Goal: Task Accomplishment & Management: Use online tool/utility

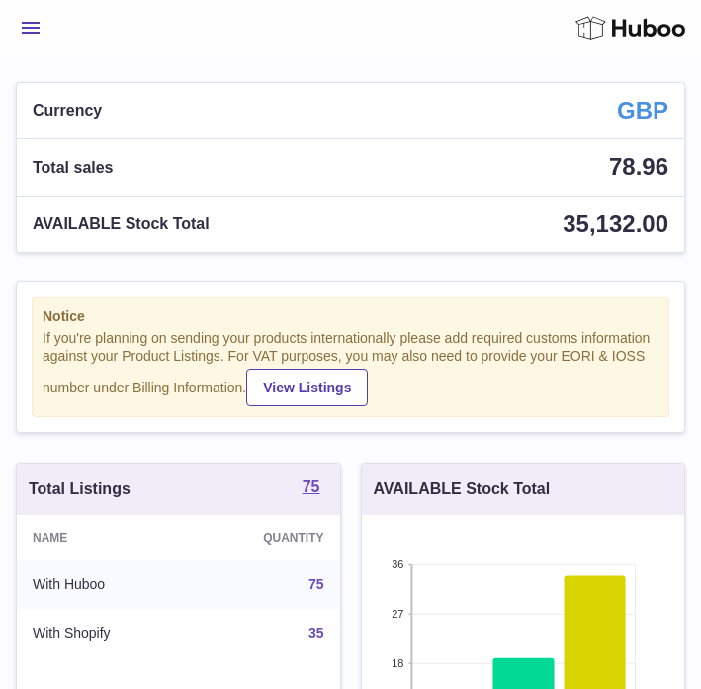
click at [34, 30] on span "Menu" at bounding box center [31, 28] width 18 height 12
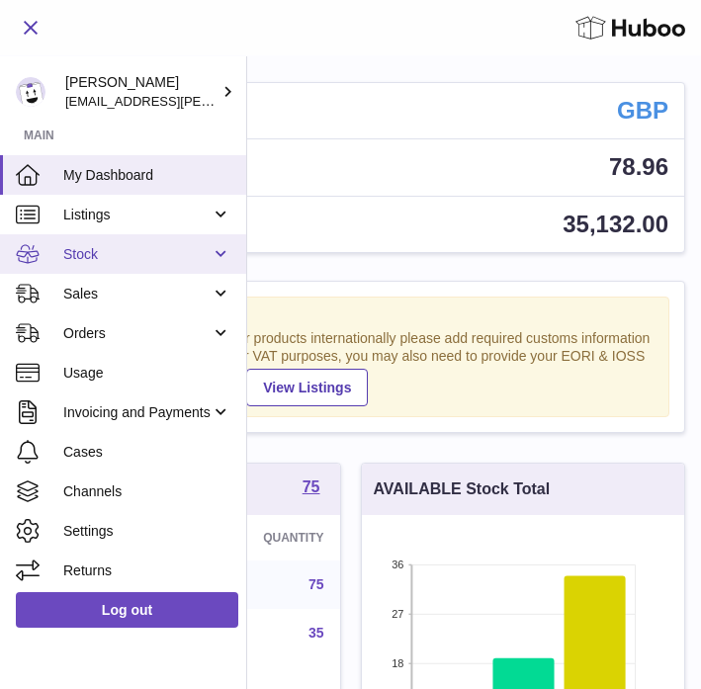
click at [94, 249] on span "Stock" at bounding box center [136, 254] width 147 height 19
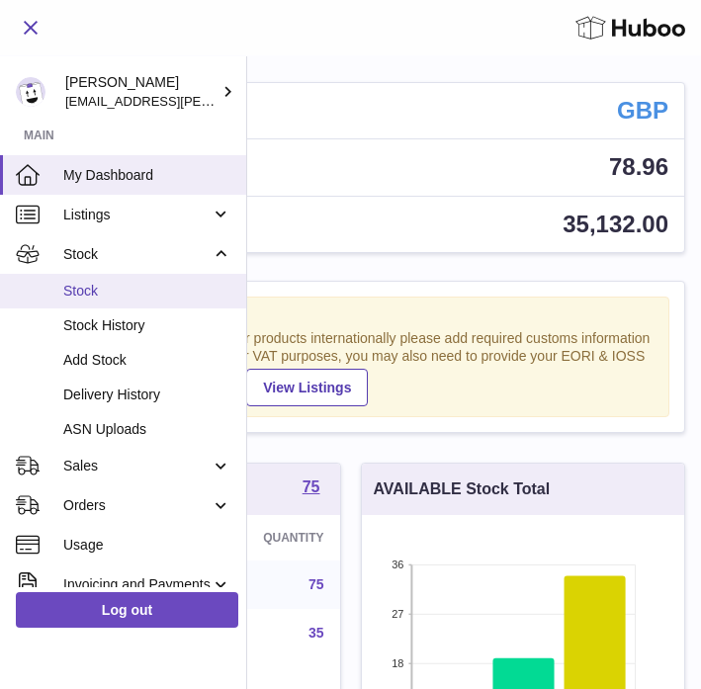
click at [84, 303] on link "Stock" at bounding box center [123, 291] width 246 height 35
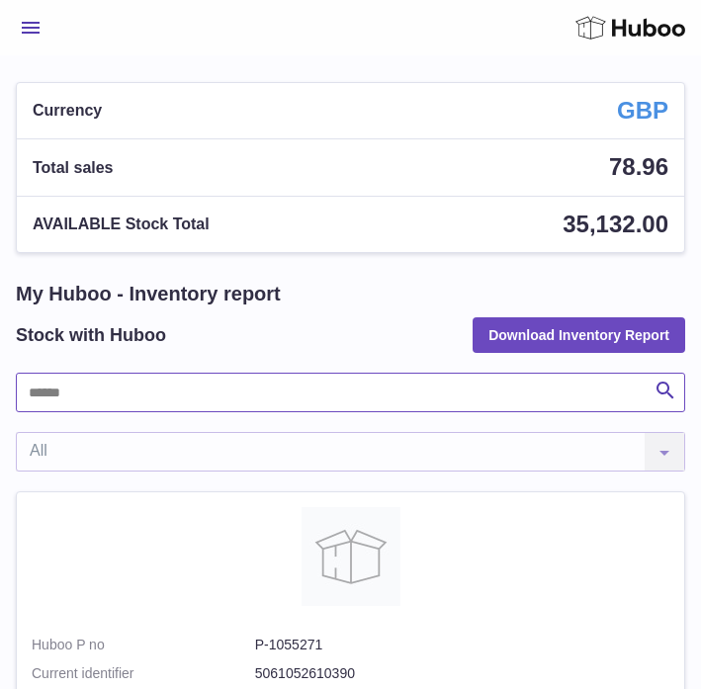
click at [140, 383] on input "text" at bounding box center [351, 393] width 670 height 40
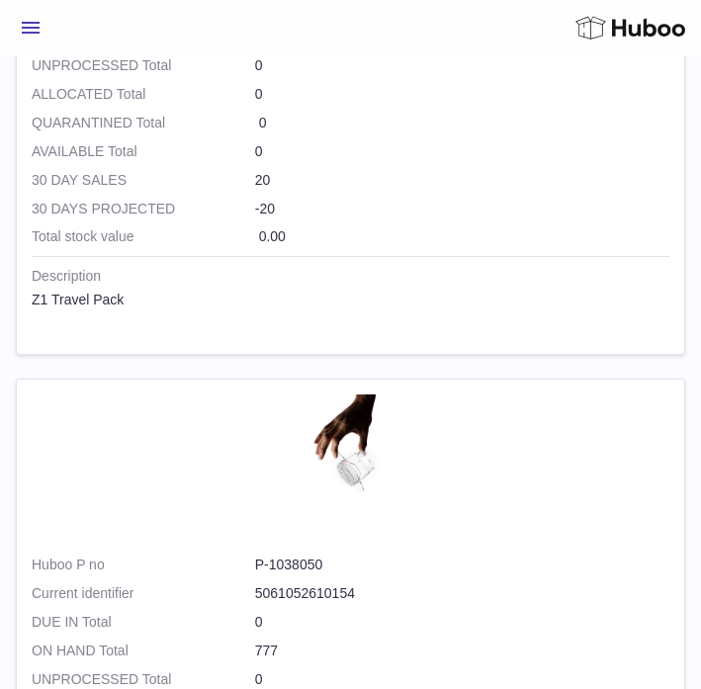
scroll to position [4154, 0]
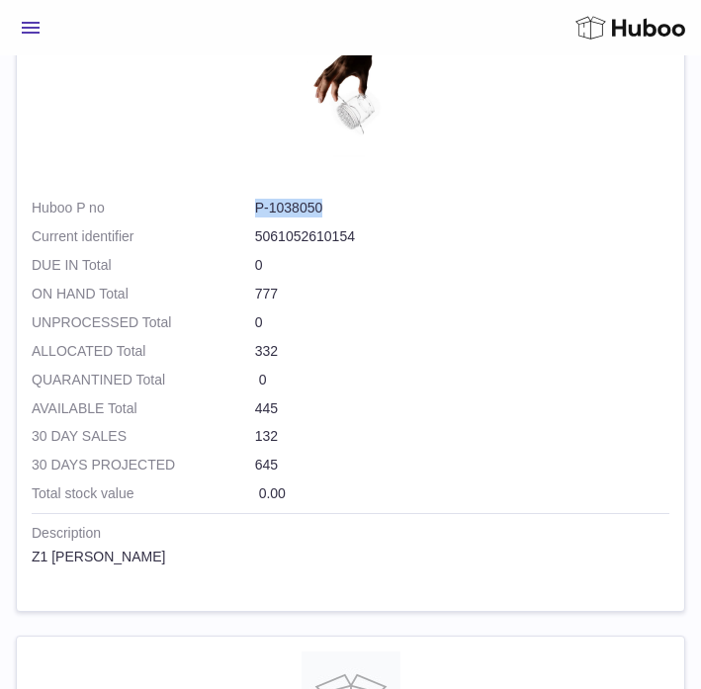
drag, startPoint x: 250, startPoint y: 210, endPoint x: 334, endPoint y: 212, distance: 84.1
click at [334, 212] on dl "Huboo P no P-1038050 Current identifier 5061052610154" at bounding box center [351, 227] width 638 height 57
copy dl "P-1038050"
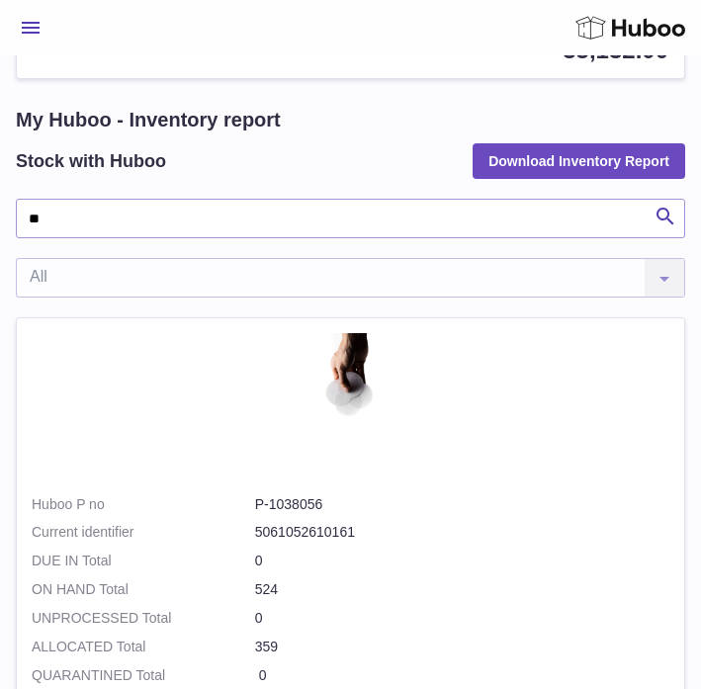
scroll to position [496, 0]
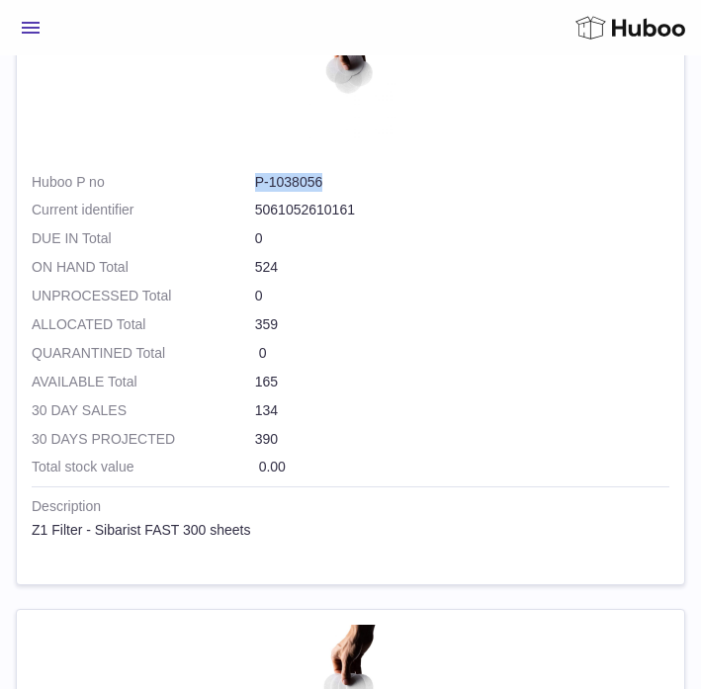
drag, startPoint x: 252, startPoint y: 180, endPoint x: 349, endPoint y: 180, distance: 96.9
click at [349, 180] on dl "Huboo P no P-1038056 Current identifier 5061052610161" at bounding box center [351, 201] width 638 height 57
copy dl "P-1038056"
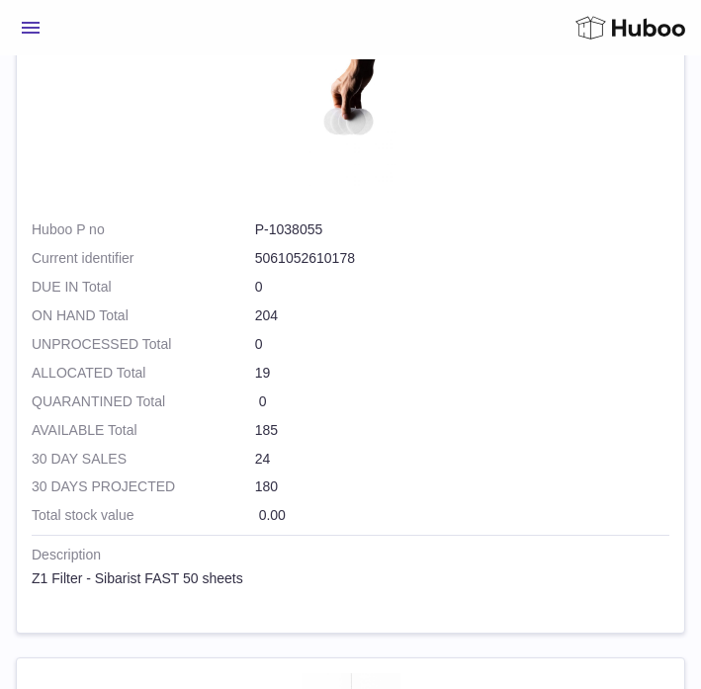
scroll to position [1063, 0]
drag, startPoint x: 252, startPoint y: 226, endPoint x: 389, endPoint y: 227, distance: 136.5
click at [389, 227] on dl "Huboo P no P-1038055 Current identifier 5061052610178" at bounding box center [351, 248] width 638 height 57
copy dl "P-1038055"
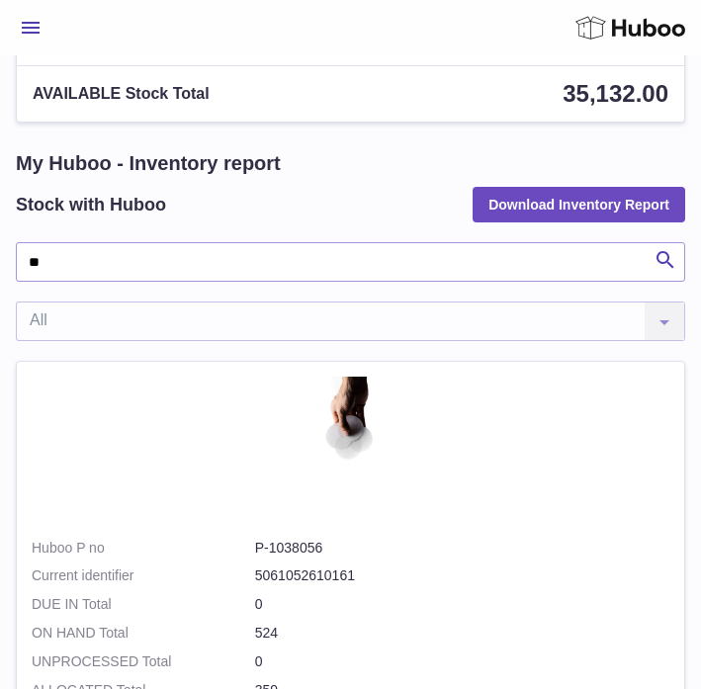
scroll to position [0, 0]
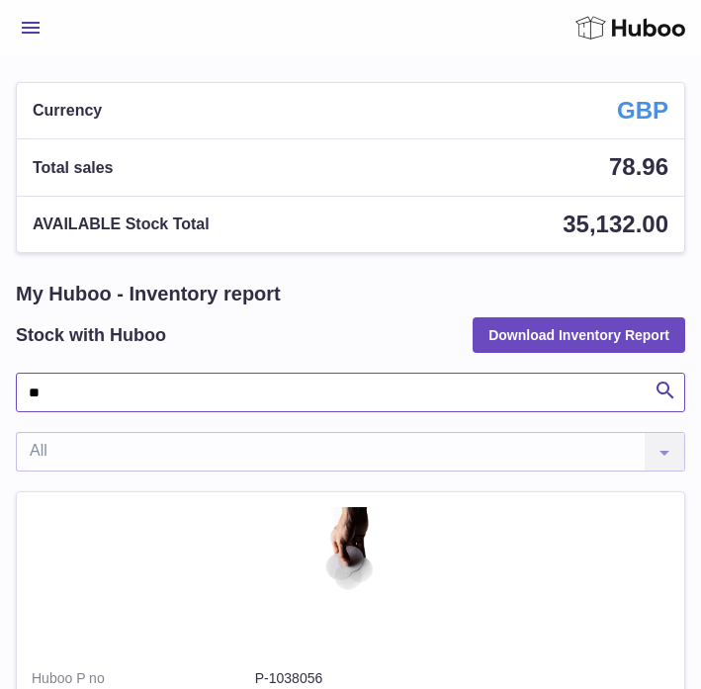
click at [89, 402] on input "**" at bounding box center [351, 393] width 670 height 40
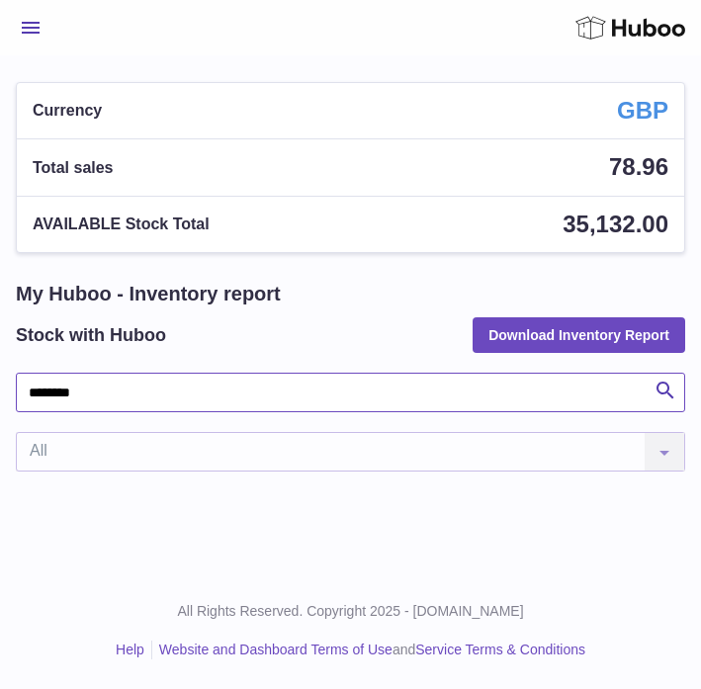
click at [159, 403] on input "*******" at bounding box center [351, 393] width 670 height 40
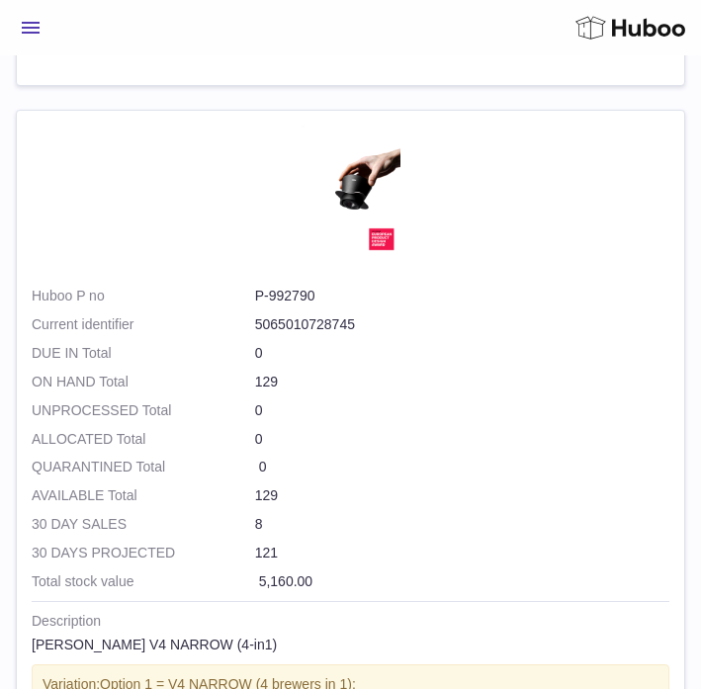
scroll to position [997, 0]
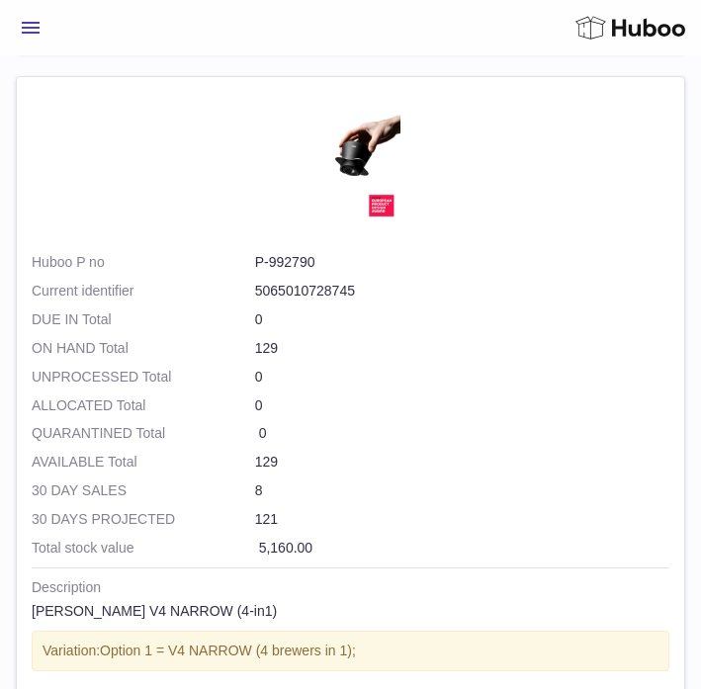
click at [274, 266] on dd "P-992790" at bounding box center [462, 262] width 414 height 19
copy dl "P-992790"
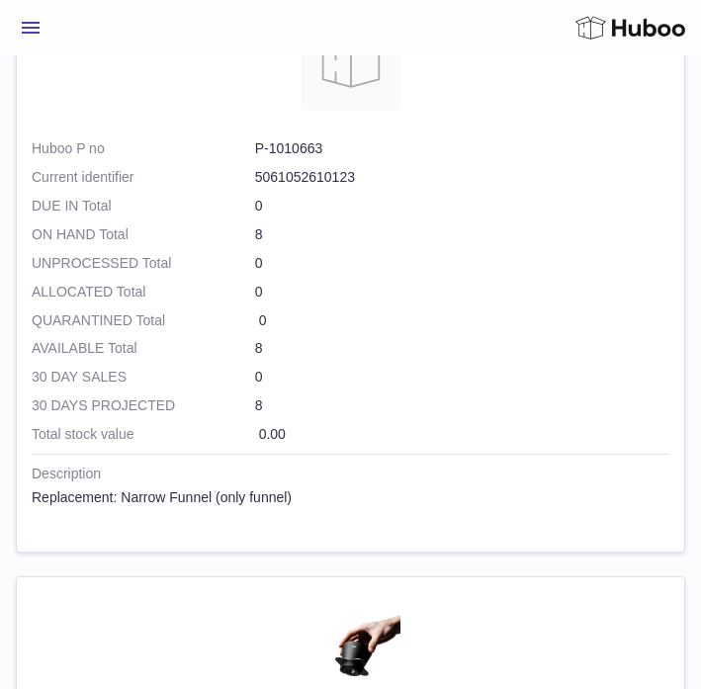
scroll to position [0, 0]
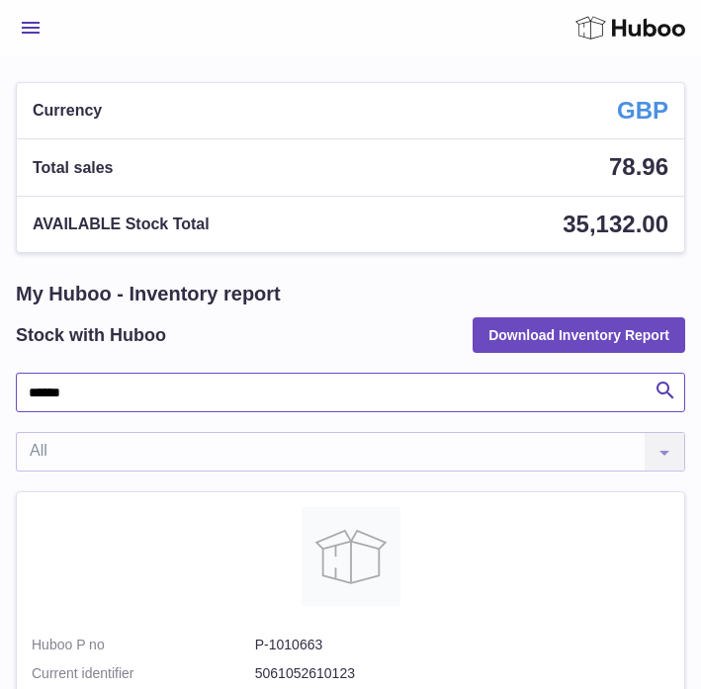
click at [128, 398] on input "******" at bounding box center [351, 393] width 670 height 40
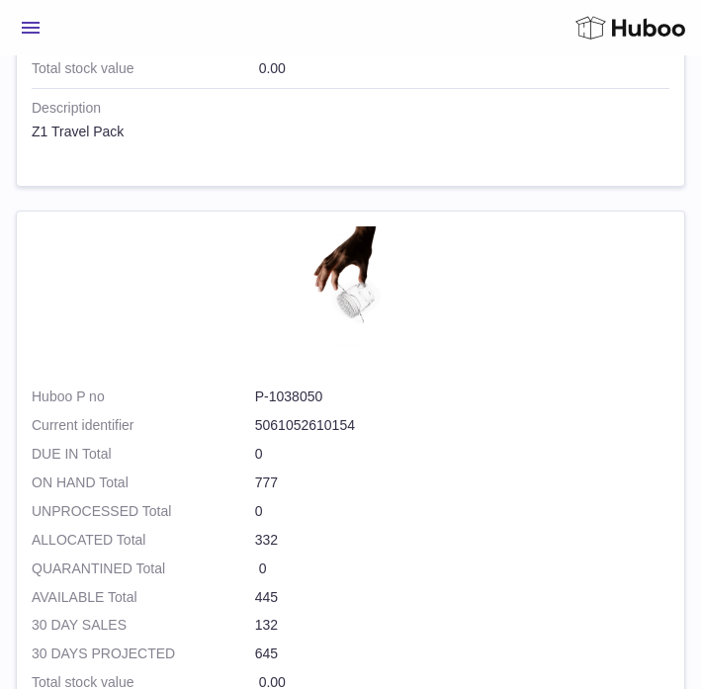
scroll to position [4004, 0]
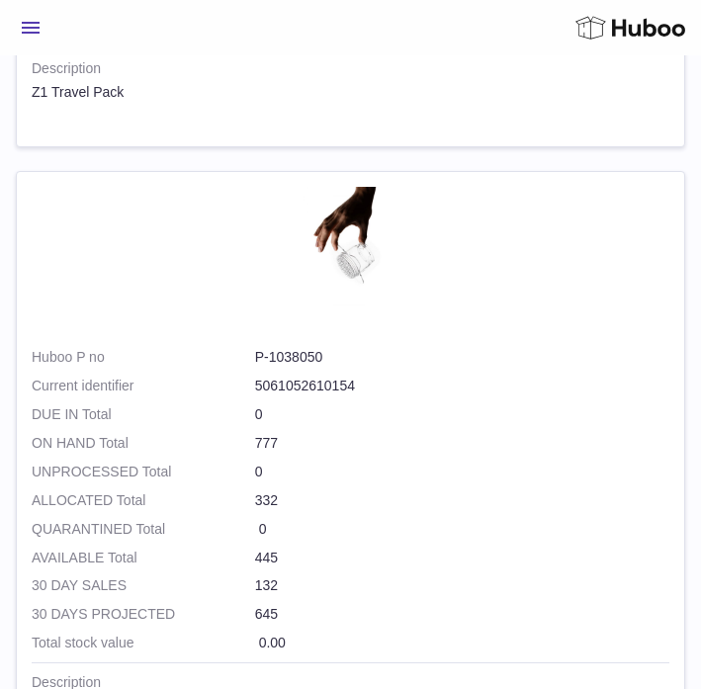
click at [296, 362] on dd "P-1038050" at bounding box center [462, 357] width 414 height 19
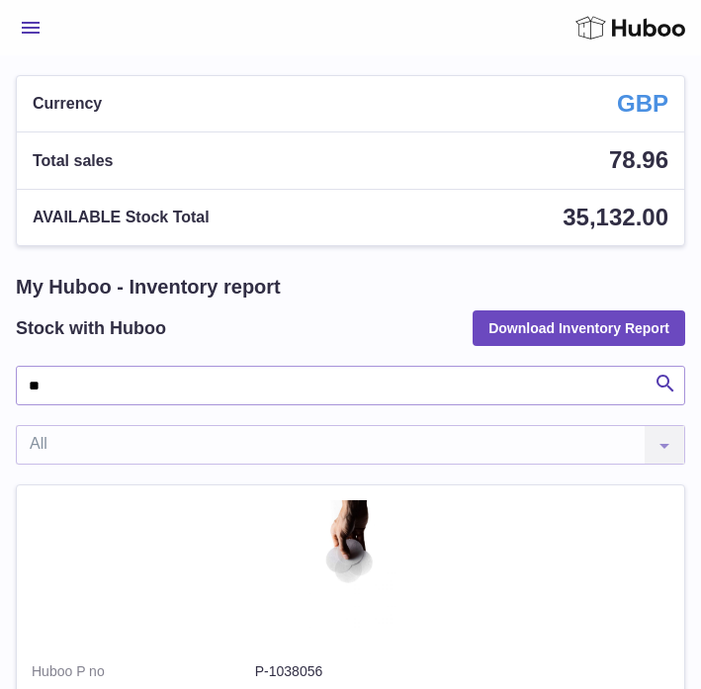
scroll to position [0, 0]
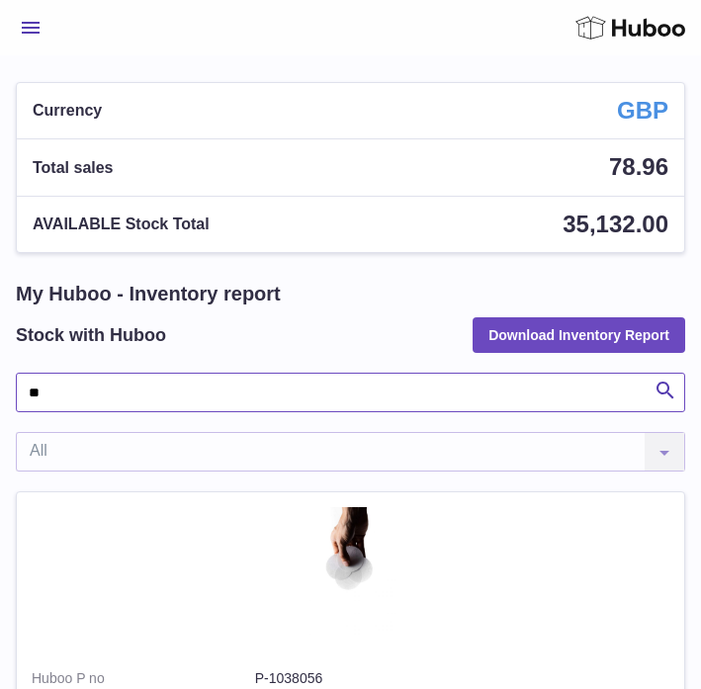
click at [74, 395] on input "**" at bounding box center [351, 393] width 670 height 40
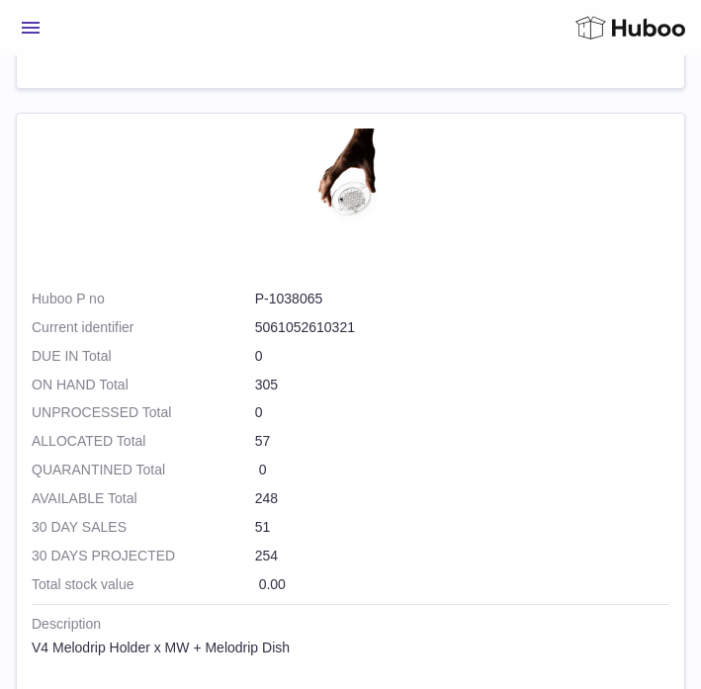
scroll to position [1583, 0]
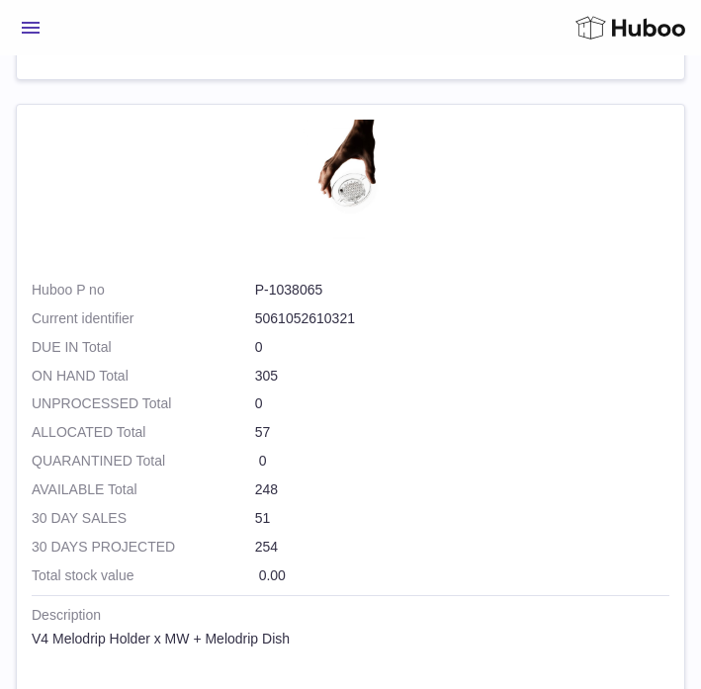
click at [302, 293] on dd "P-1038065" at bounding box center [462, 290] width 414 height 19
copy dl "P-1038065"
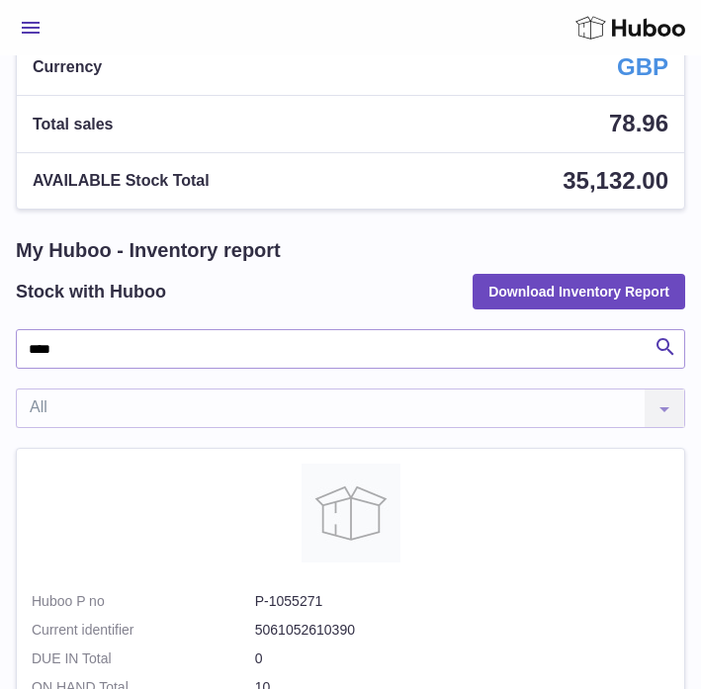
scroll to position [0, 0]
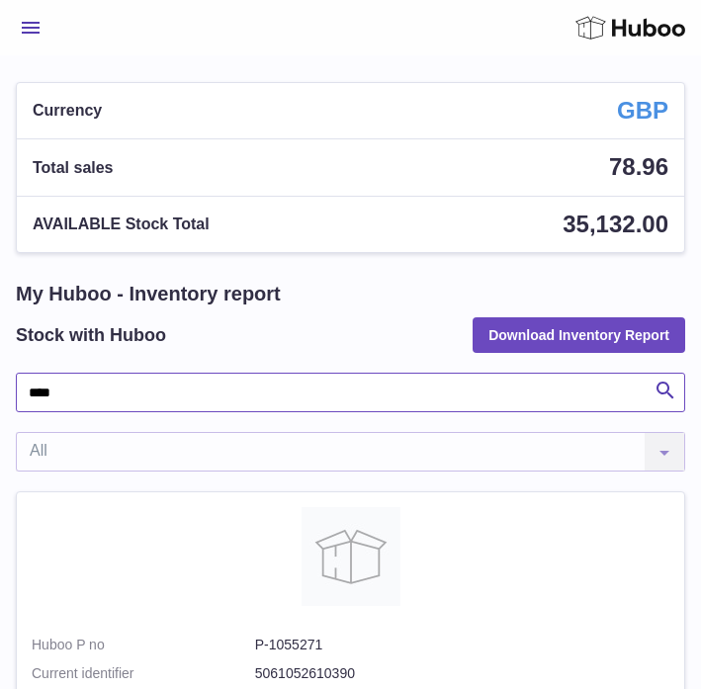
click at [88, 403] on input "****" at bounding box center [351, 393] width 670 height 40
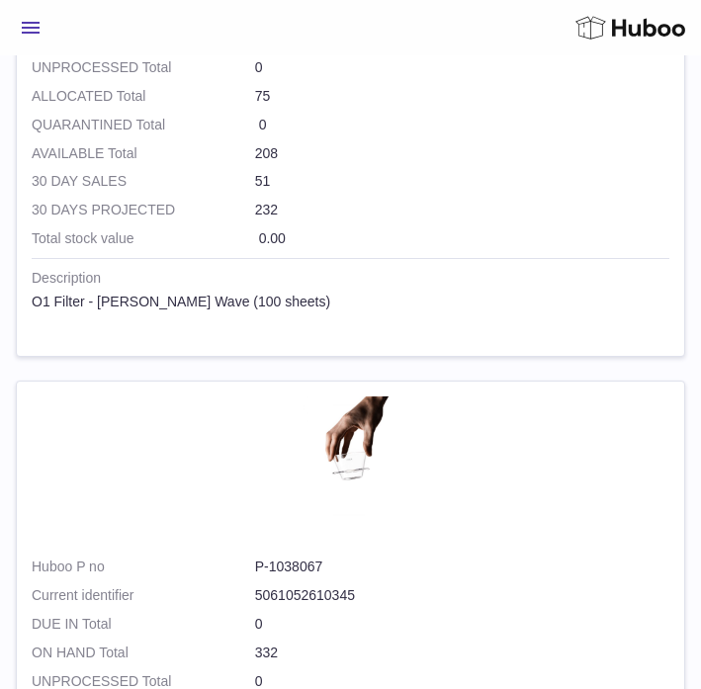
scroll to position [2294, 0]
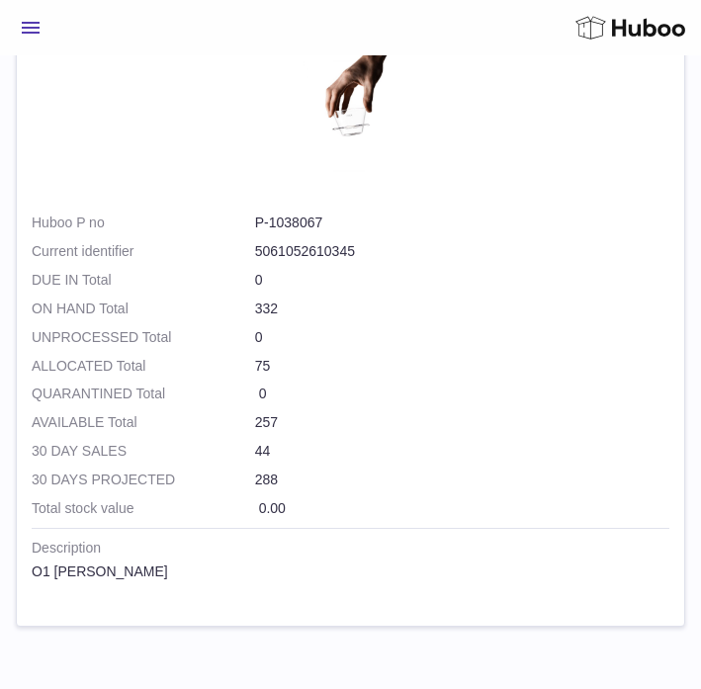
click at [308, 227] on dd "P-1038067" at bounding box center [462, 223] width 414 height 19
copy dl "P-1038067"
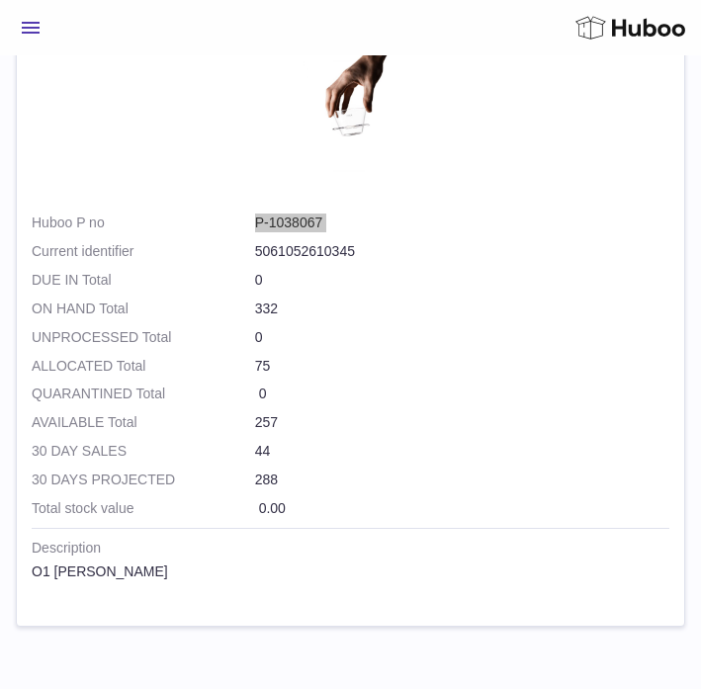
scroll to position [0, 0]
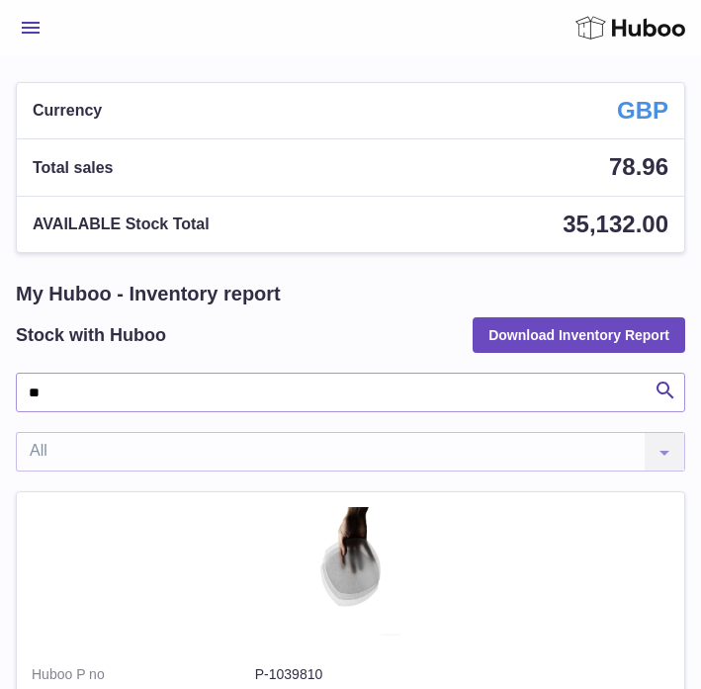
click at [69, 385] on input "**" at bounding box center [351, 393] width 670 height 40
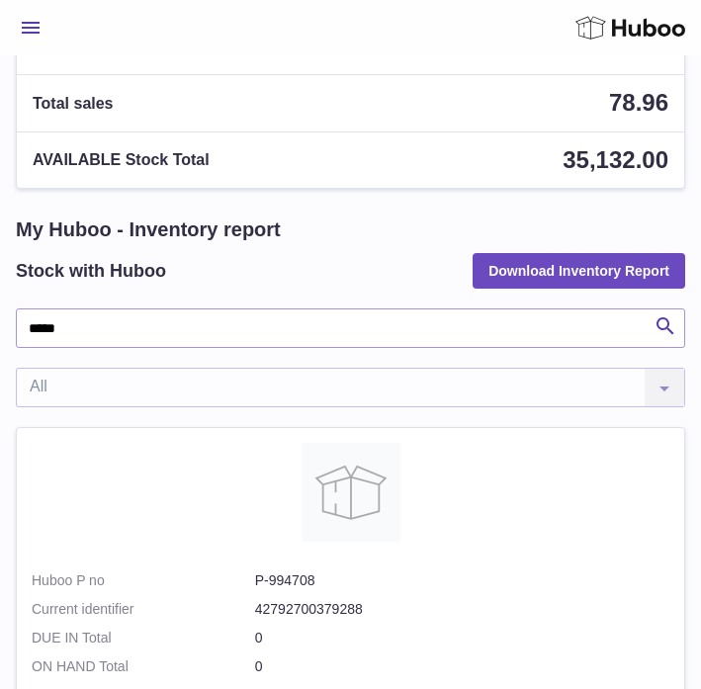
scroll to position [52, 0]
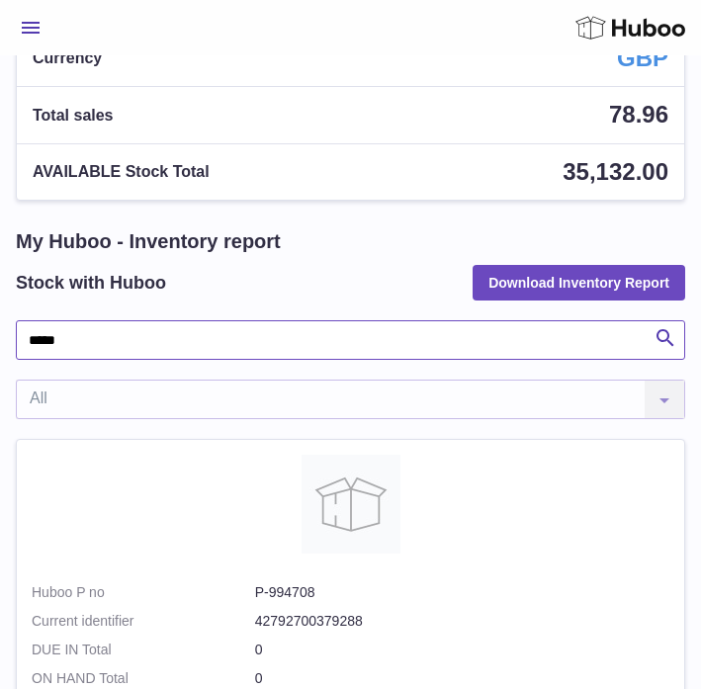
click at [83, 335] on input "*****" at bounding box center [351, 340] width 670 height 40
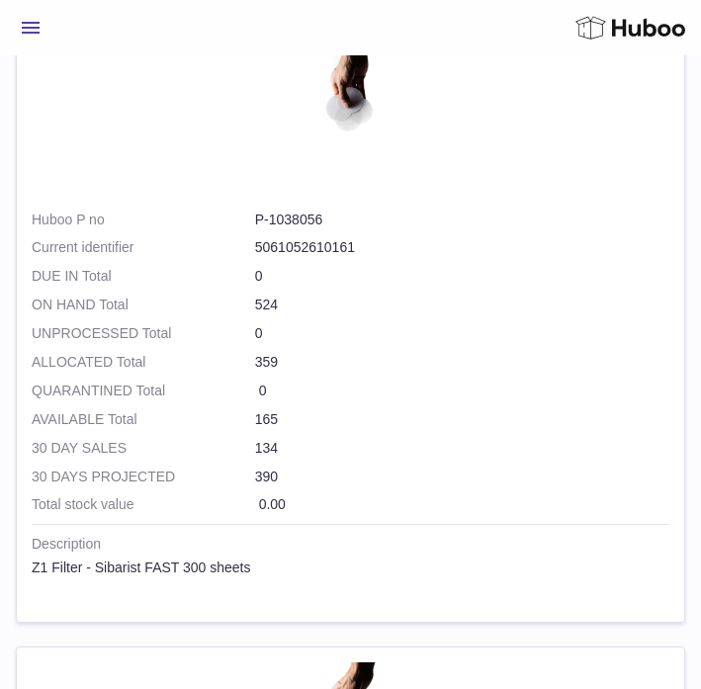
scroll to position [474, 0]
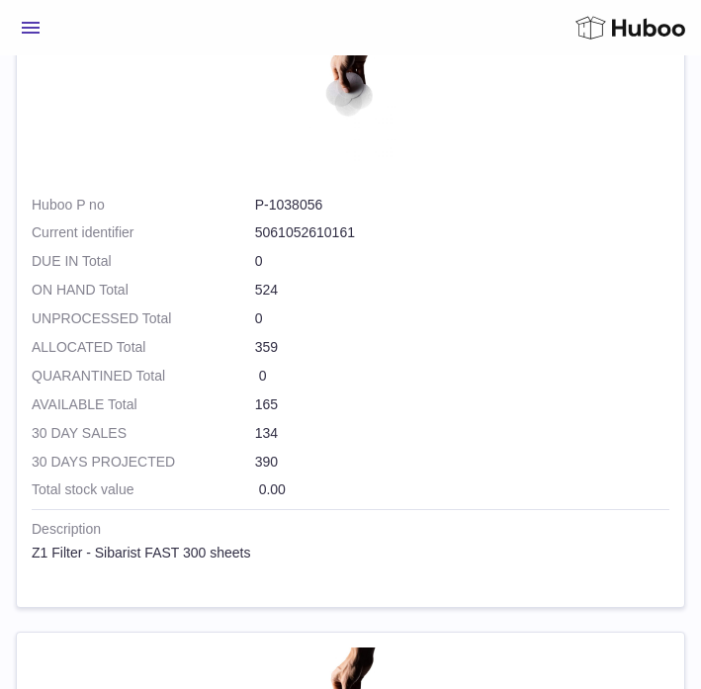
click at [287, 197] on dd "P-1038056" at bounding box center [462, 205] width 414 height 19
copy dl "P-1038056"
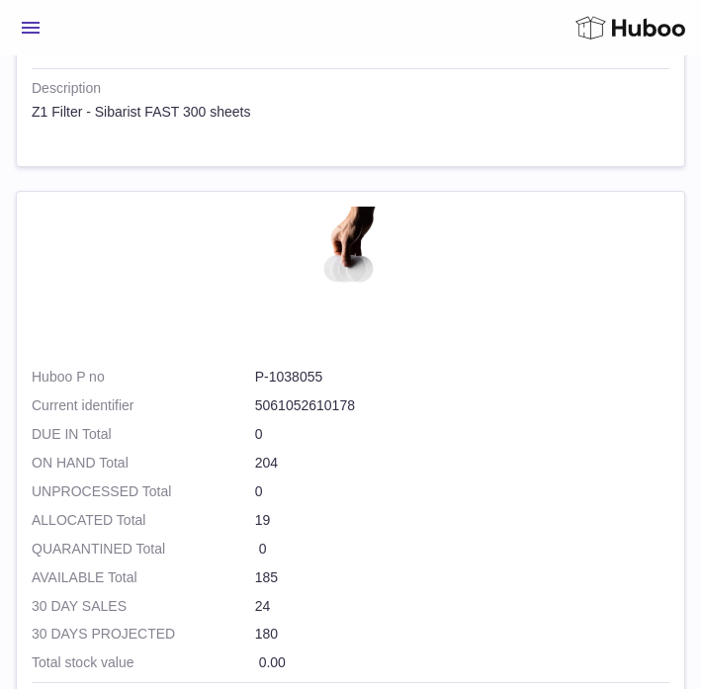
scroll to position [920, 0]
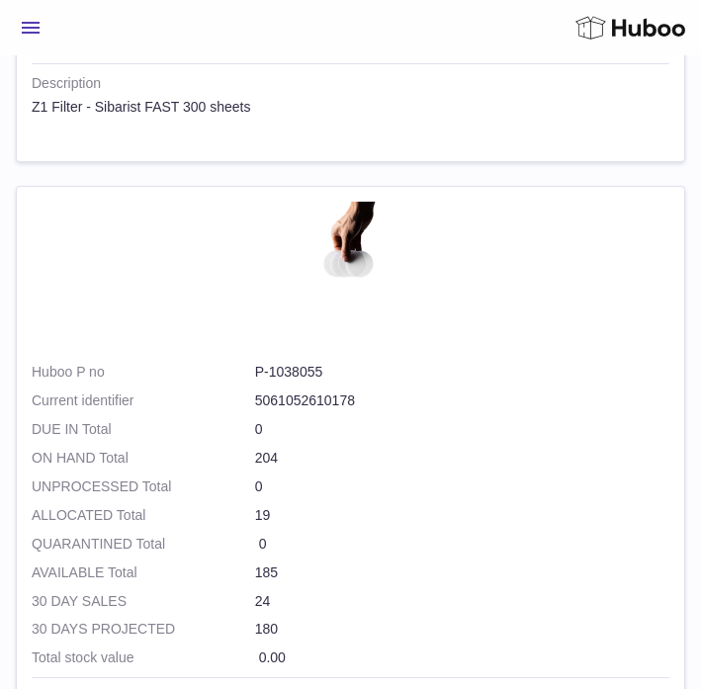
click at [295, 371] on dd "P-1038055" at bounding box center [462, 372] width 414 height 19
copy dl "P-1038055"
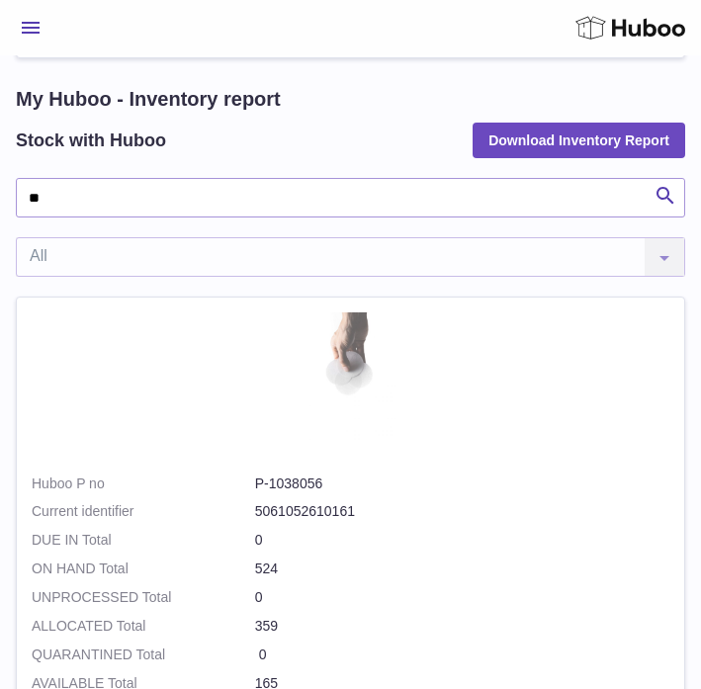
scroll to position [250, 0]
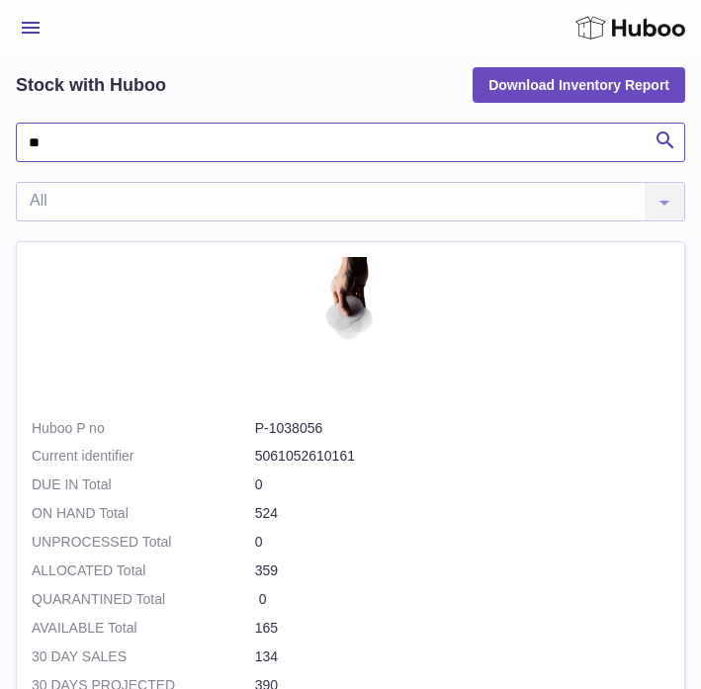
click at [57, 146] on input "**" at bounding box center [351, 143] width 670 height 40
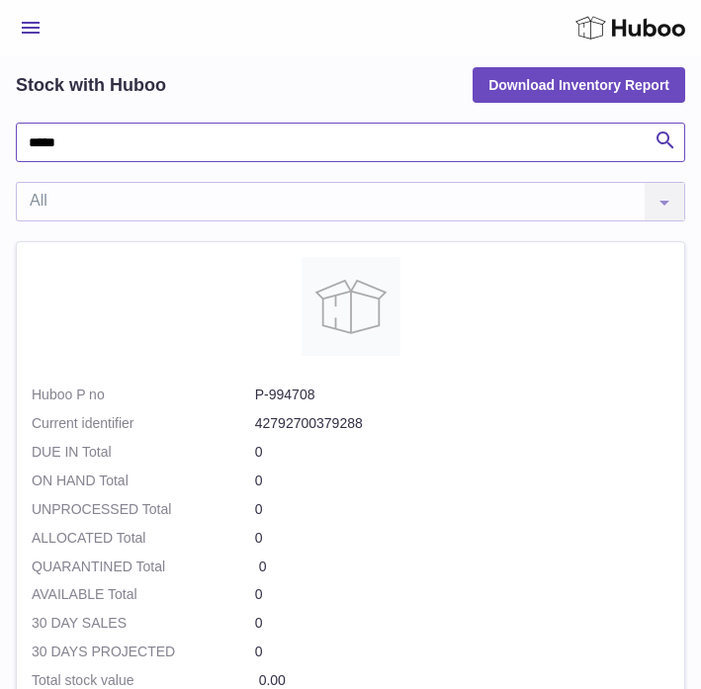
type input "*****"
